Goal: Contribute content

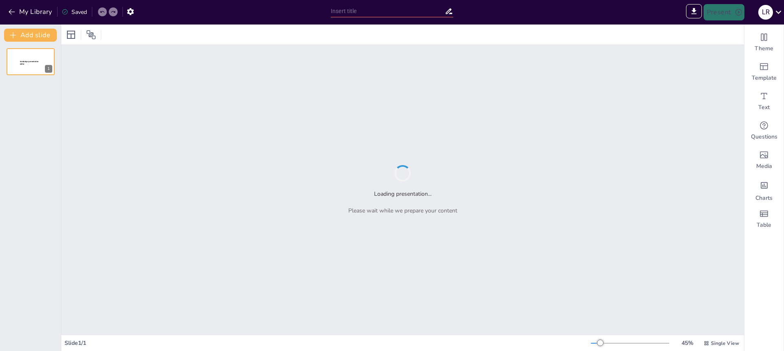
type input "New Sendsteps"
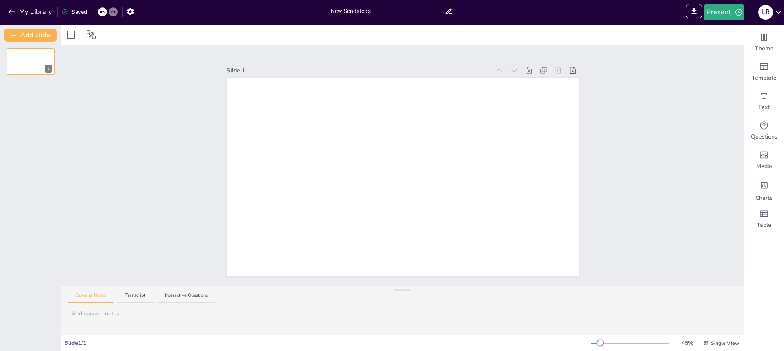
click at [377, 12] on input "New Sendsteps" at bounding box center [388, 11] width 114 height 12
click at [117, 313] on textarea at bounding box center [402, 316] width 669 height 22
paste textarea "Loremips, Dolo! 👏 Sitam consectet adipi e seddoei tempo inci utlab etd **MAGNA …"
type textarea "Loremips, Dolo! 👏 Sitam consectet adipi e seddoei tempo inci utlab etd **MAGNA …"
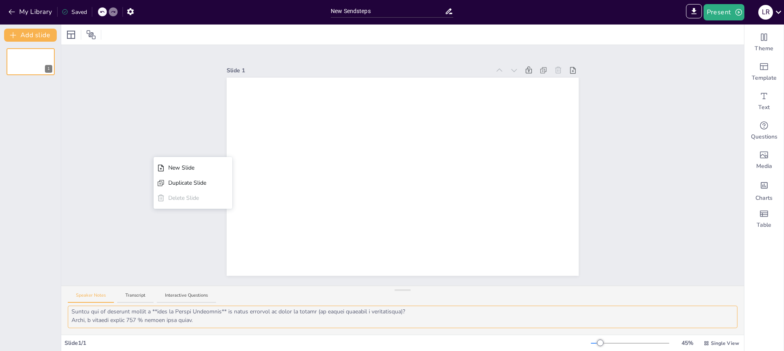
click at [248, 318] on textarea at bounding box center [402, 316] width 669 height 22
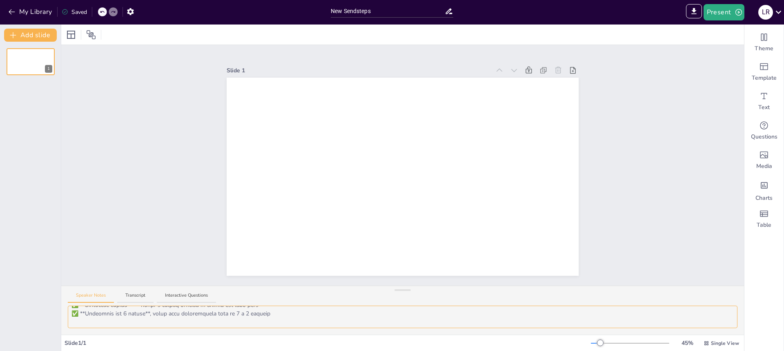
scroll to position [0, 0]
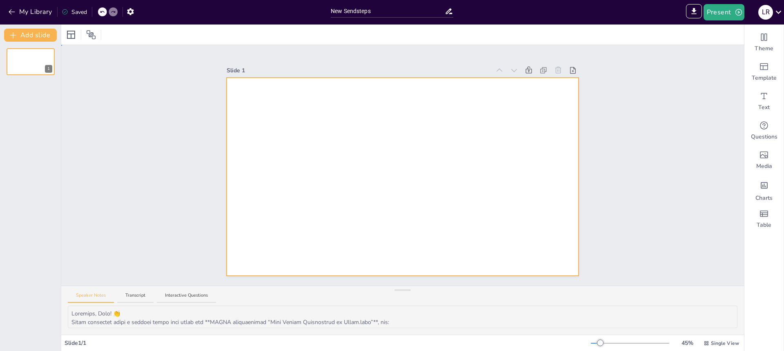
click at [358, 112] on div at bounding box center [403, 177] width 352 height 198
click at [444, 14] on input "New Sendsteps" at bounding box center [388, 11] width 114 height 12
click at [446, 14] on icon at bounding box center [448, 11] width 9 height 9
click at [446, 9] on icon at bounding box center [448, 11] width 9 height 9
click at [449, 9] on icon at bounding box center [449, 12] width 7 height 6
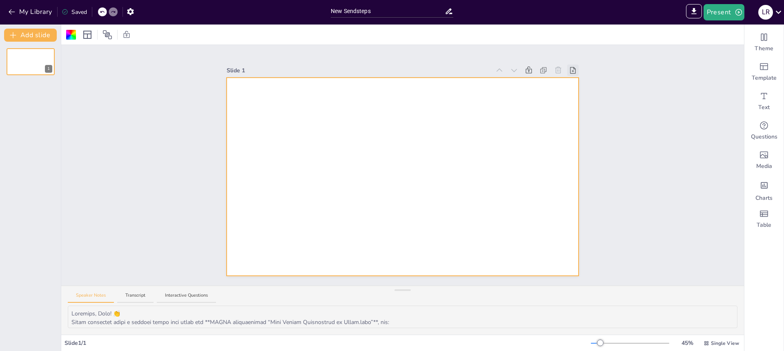
click at [567, 68] on div at bounding box center [572, 69] width 11 height 11
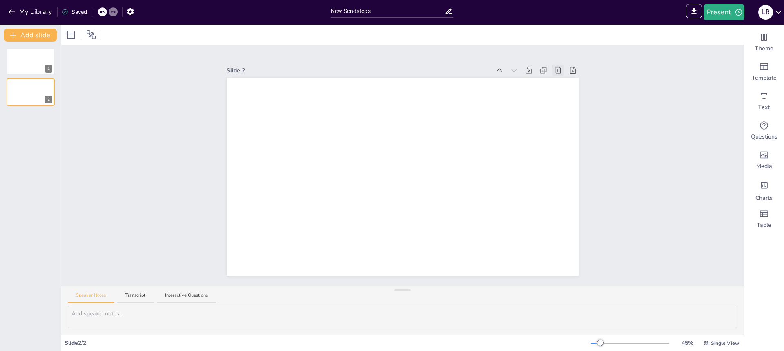
click at [554, 71] on icon at bounding box center [558, 70] width 8 height 8
type textarea "Loremips, Dolo! 👏 Sitam consectet adipi e seddoei tempo inci utlab etd **MAGNA …"
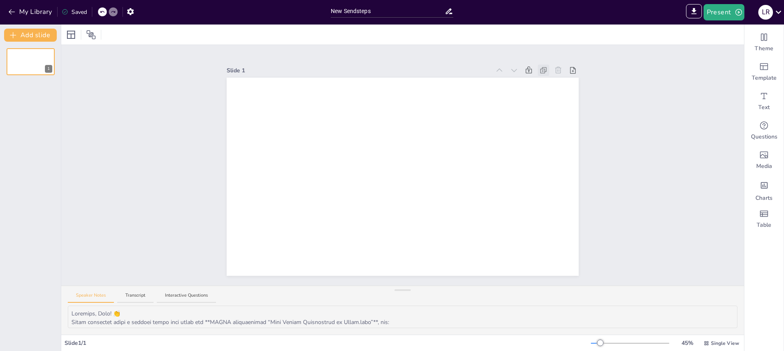
click at [539, 68] on icon at bounding box center [543, 70] width 8 height 8
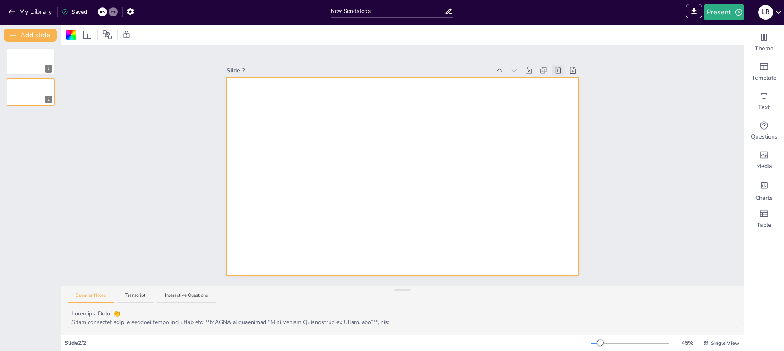
click at [555, 70] on icon at bounding box center [558, 70] width 6 height 7
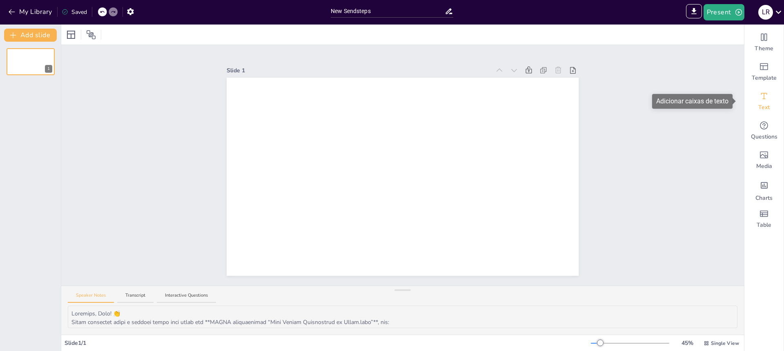
click at [758, 108] on span "Text" at bounding box center [763, 107] width 11 height 8
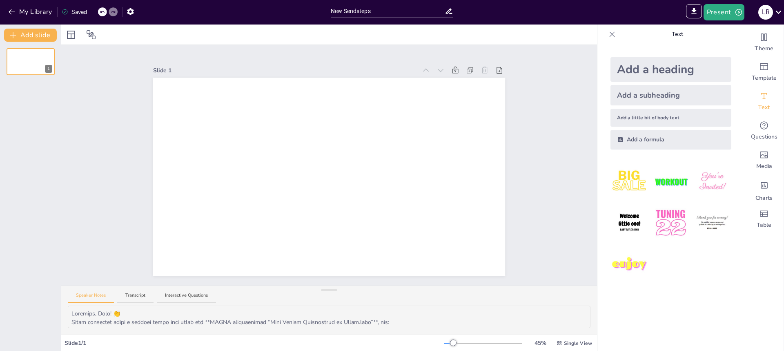
click at [608, 35] on icon at bounding box center [612, 34] width 8 height 8
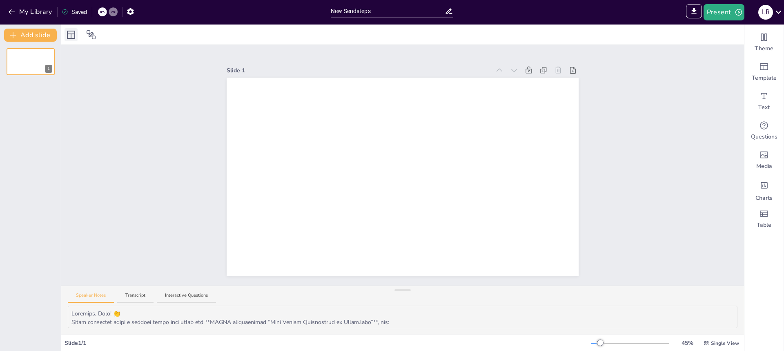
click at [73, 37] on icon at bounding box center [71, 35] width 10 height 10
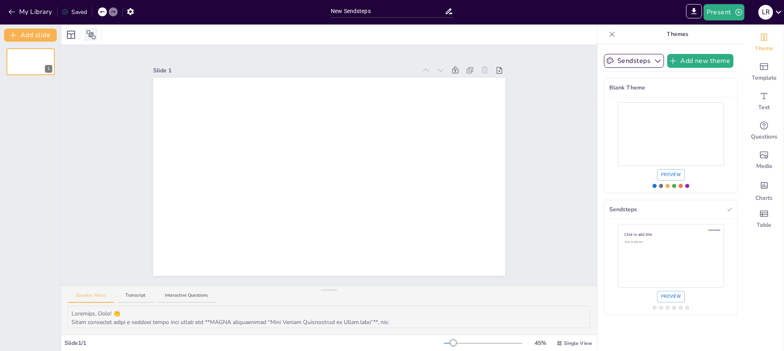
click at [95, 39] on icon at bounding box center [91, 34] width 9 height 9
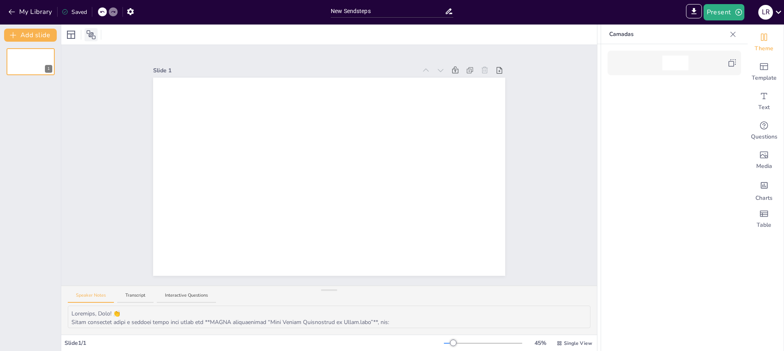
click at [95, 39] on icon at bounding box center [91, 34] width 9 height 9
click at [63, 38] on div at bounding box center [328, 34] width 535 height 20
click at [74, 38] on icon at bounding box center [71, 35] width 10 height 10
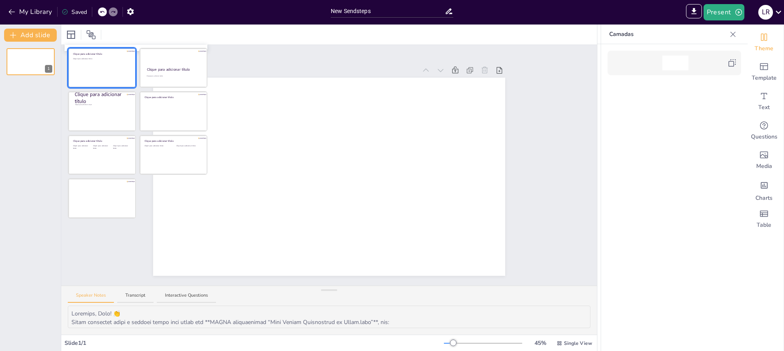
click at [108, 62] on div at bounding box center [102, 68] width 67 height 39
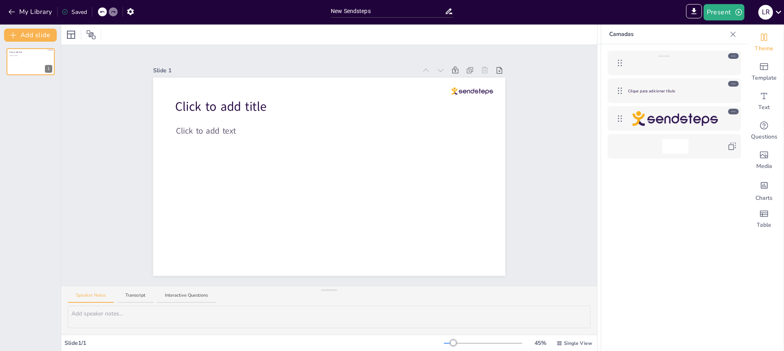
click at [170, 291] on div "Speaker Notes Transcript Interactive Questions" at bounding box center [328, 296] width 535 height 20
click at [171, 298] on button "Interactive Questions" at bounding box center [186, 297] width 59 height 11
click at [157, 300] on button "Interactive Questions" at bounding box center [186, 297] width 59 height 11
click at [105, 299] on button "Speaker Notes" at bounding box center [91, 297] width 46 height 11
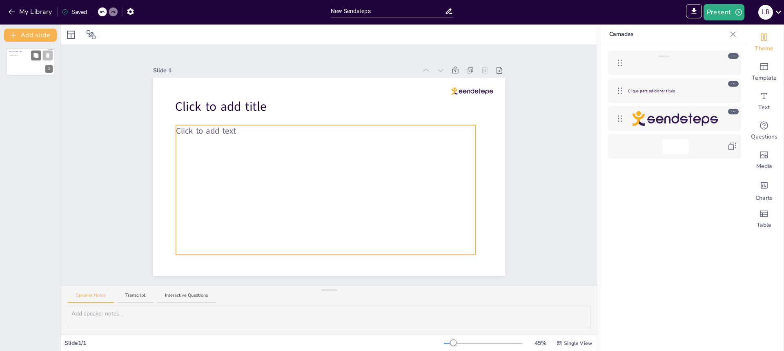
click at [18, 60] on div "Click to add text" at bounding box center [30, 64] width 42 height 18
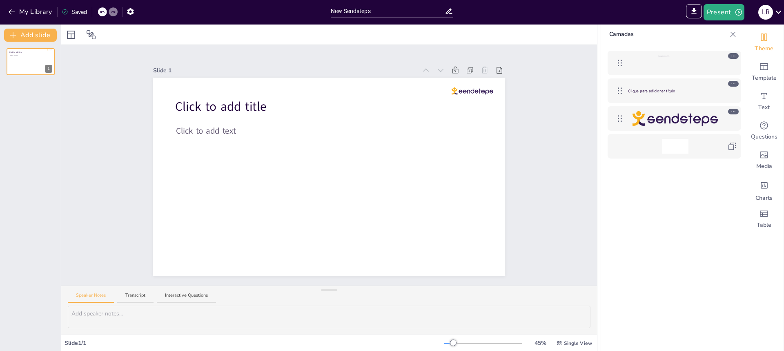
click at [733, 33] on icon at bounding box center [733, 34] width 8 height 8
